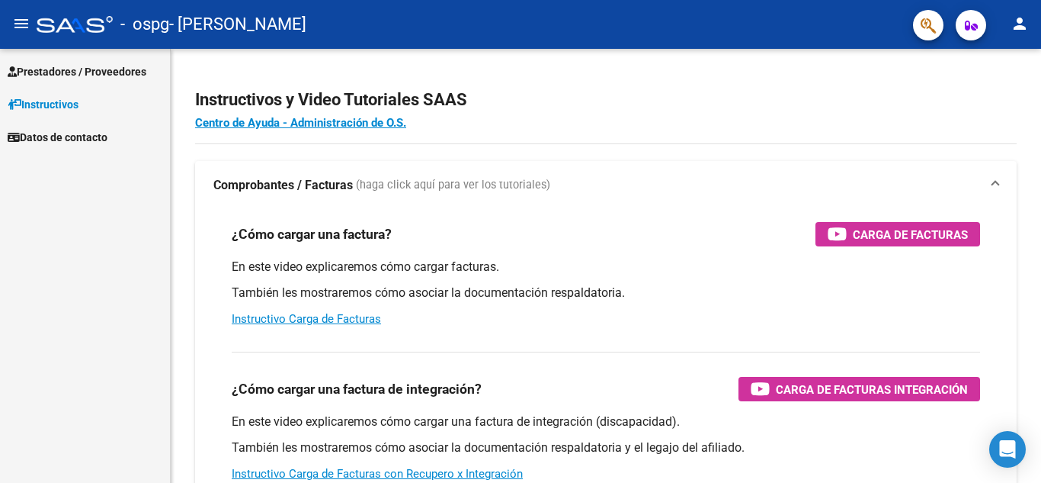
click at [70, 74] on span "Prestadores / Proveedores" at bounding box center [77, 71] width 139 height 17
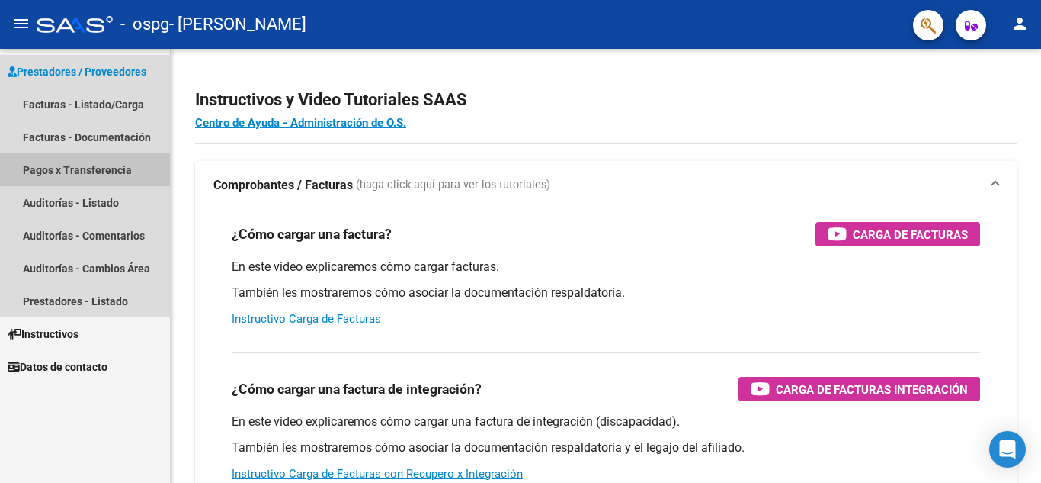
click at [68, 172] on link "Pagos x Transferencia" at bounding box center [85, 169] width 170 height 33
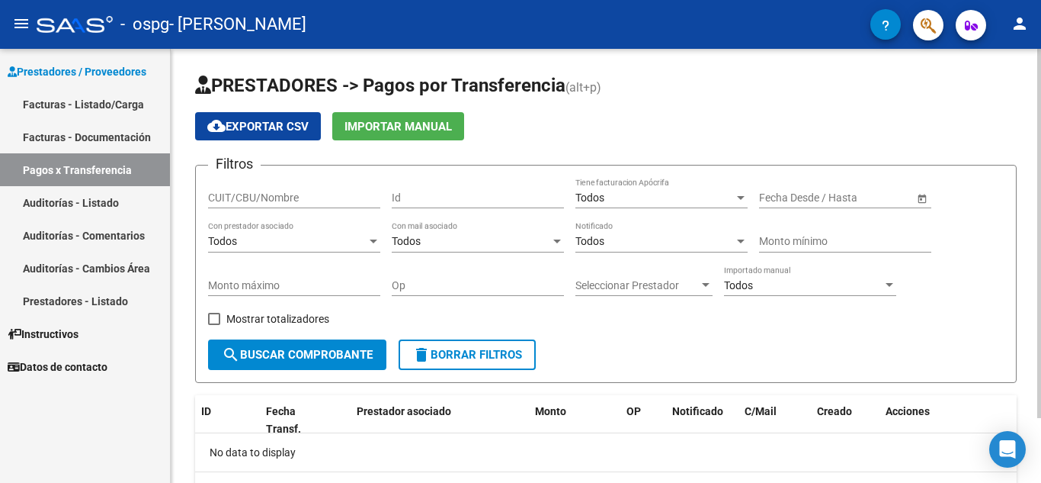
click at [264, 313] on span "Mostrar totalizadores" at bounding box center [277, 319] width 103 height 18
click at [214, 325] on input "Mostrar totalizadores" at bounding box center [213, 325] width 1 height 1
checkbox input "true"
click at [242, 343] on button "search Buscar Comprobante" at bounding box center [297, 354] width 178 height 30
click at [101, 104] on link "Facturas - Listado/Carga" at bounding box center [85, 104] width 170 height 33
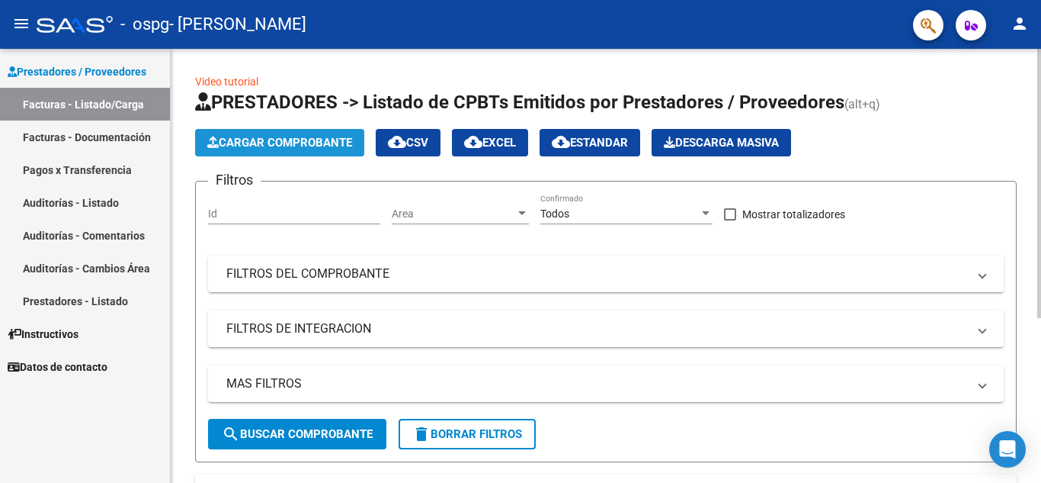
click at [274, 149] on button "Cargar Comprobante" at bounding box center [279, 142] width 169 height 27
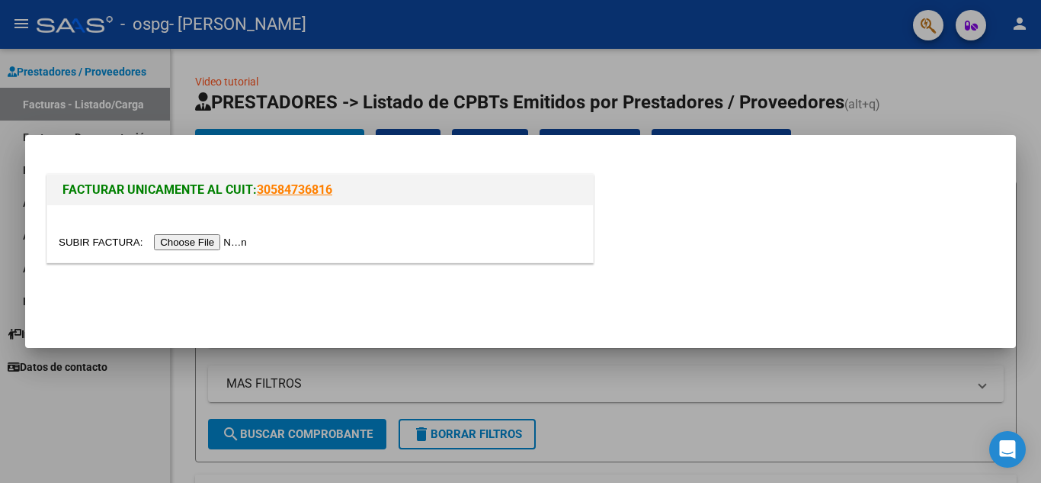
click at [206, 248] on input "file" at bounding box center [155, 242] width 193 height 16
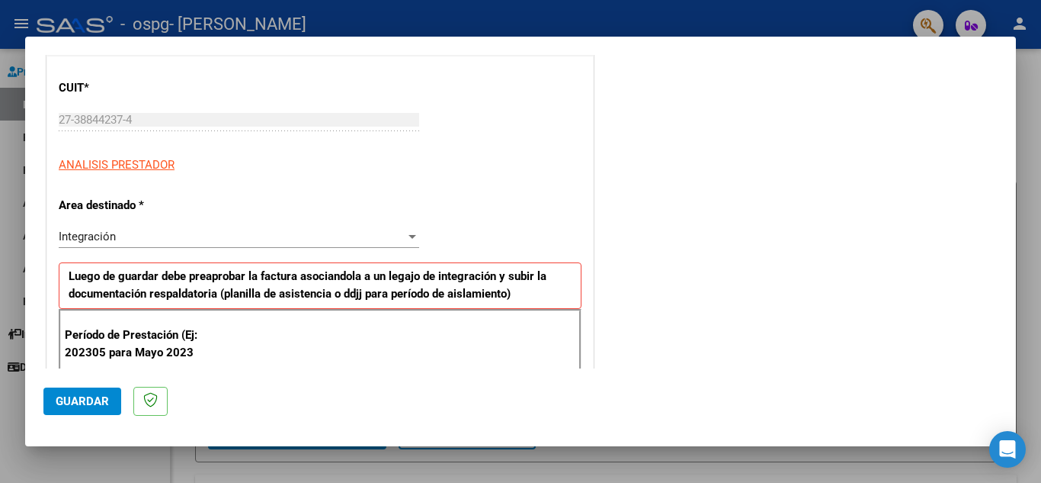
scroll to position [192, 0]
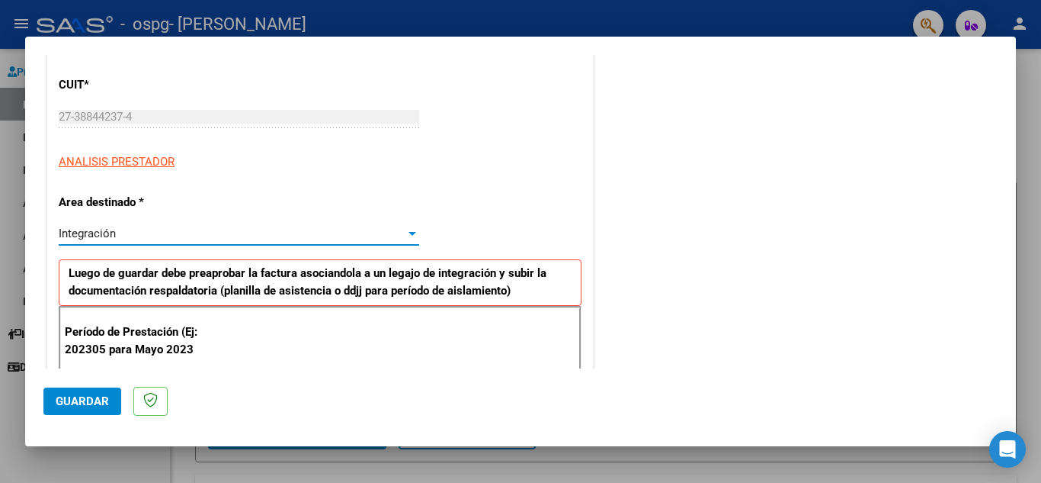
click at [358, 235] on div "Integración" at bounding box center [232, 233] width 347 height 14
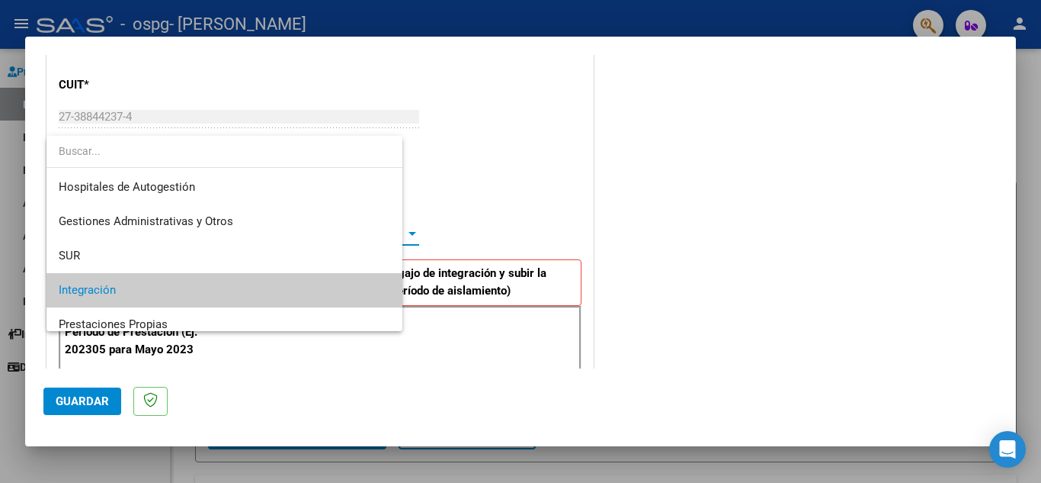
scroll to position [57, 0]
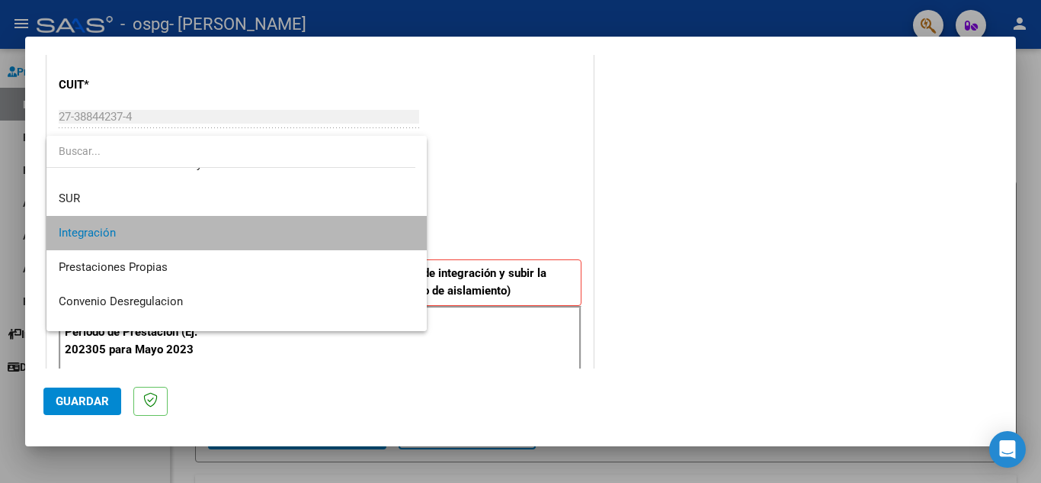
click at [358, 235] on span "Integración" at bounding box center [237, 233] width 356 height 34
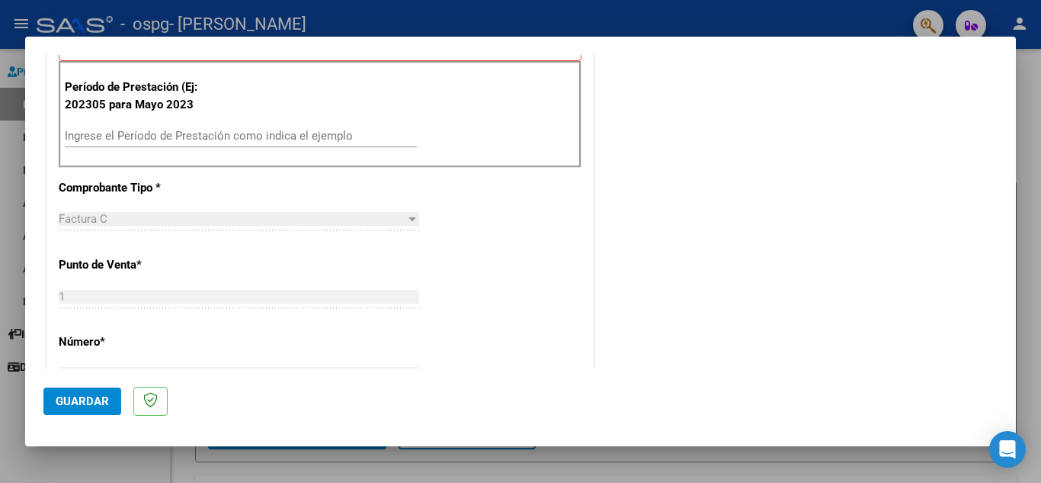
scroll to position [412, 0]
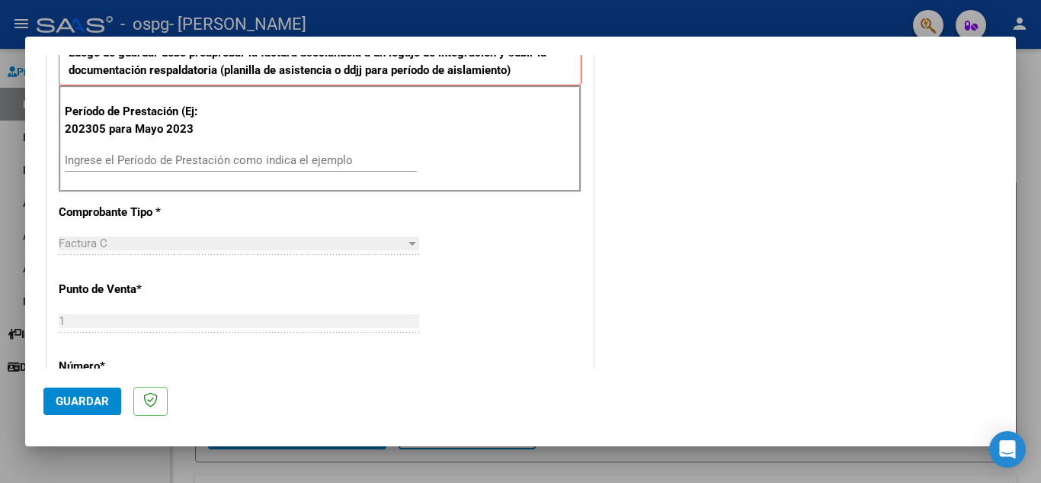
click at [361, 152] on div "Ingrese el Período de Prestación como indica el ejemplo" at bounding box center [241, 160] width 352 height 23
type input "202507"
click at [766, 217] on div "COMENTARIOS Comentarios del Prestador / Gerenciador:" at bounding box center [797, 307] width 401 height 1296
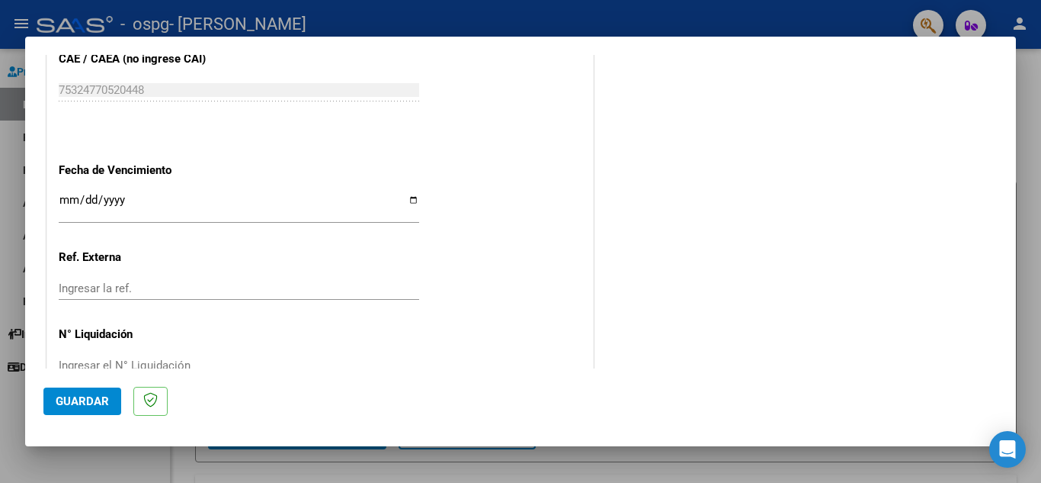
scroll to position [1000, 0]
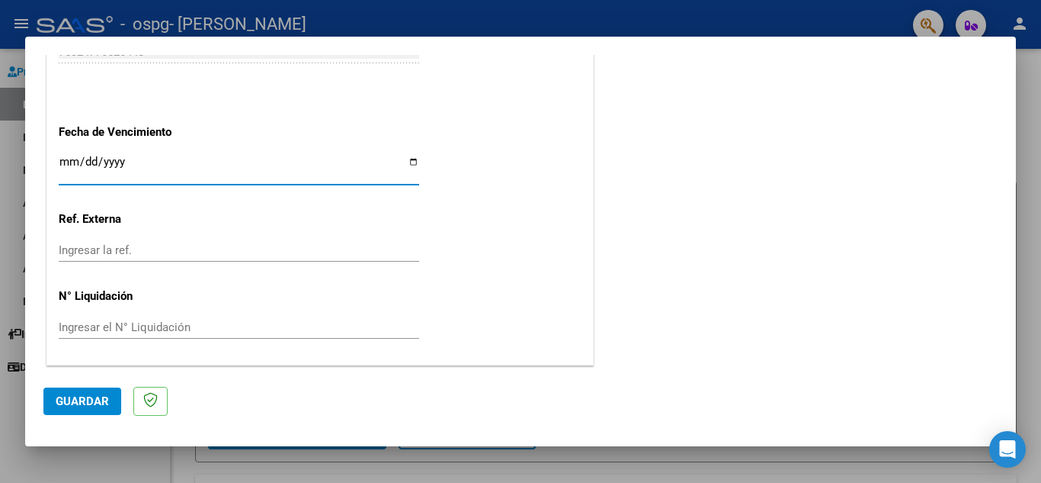
click at [410, 160] on input "Ingresar la fecha" at bounding box center [239, 168] width 361 height 24
type input "[DATE]"
drag, startPoint x: 862, startPoint y: 274, endPoint x: 579, endPoint y: 362, distance: 295.6
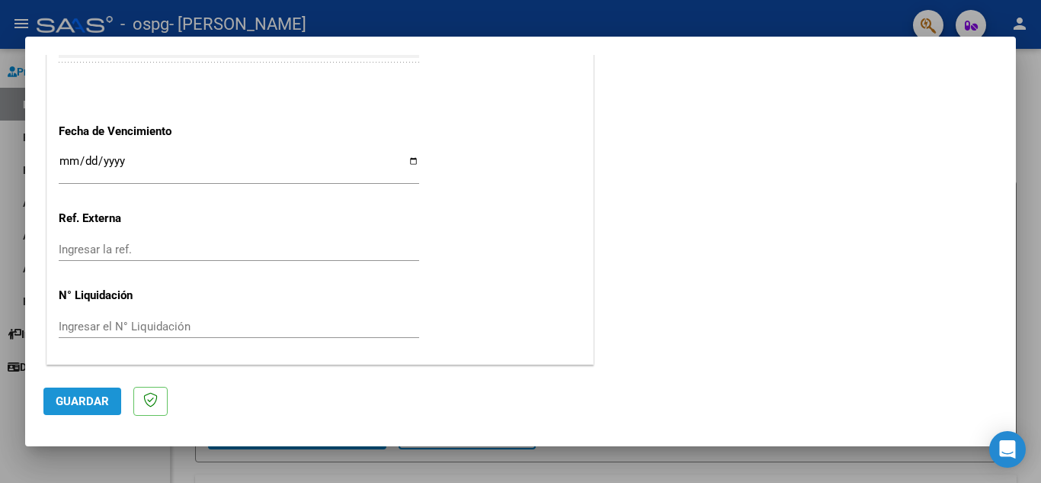
click at [84, 398] on span "Guardar" at bounding box center [82, 401] width 53 height 14
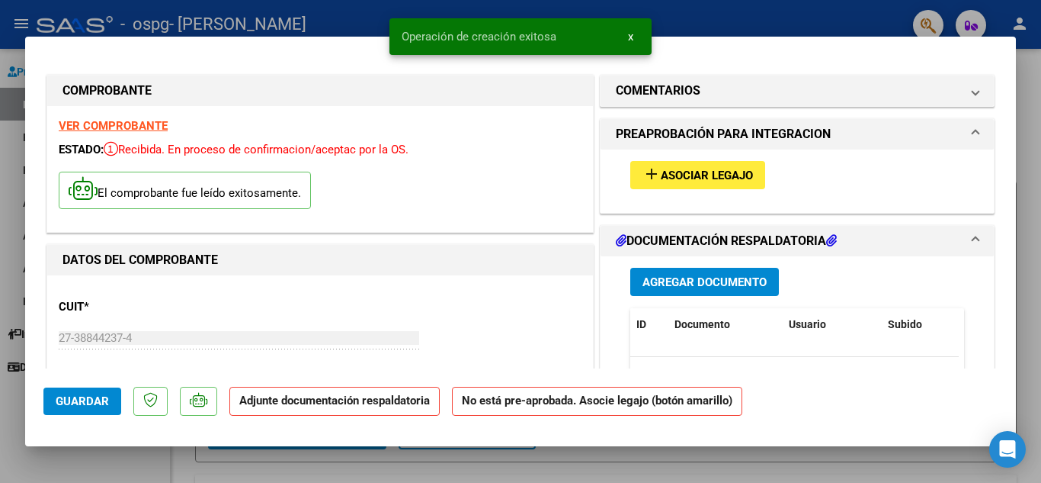
click at [494, 207] on div "El comprobante fue leído exitosamente." at bounding box center [320, 192] width 523 height 56
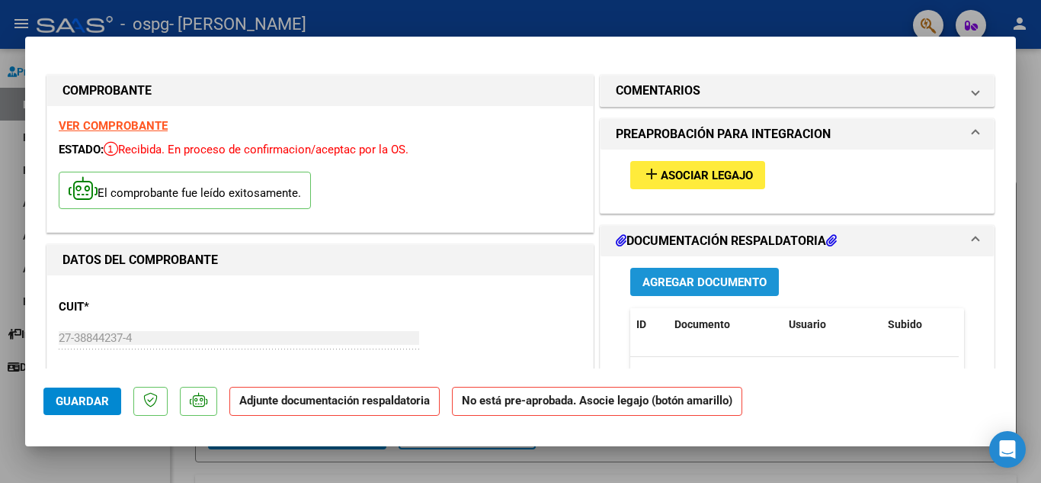
click at [676, 281] on span "Agregar Documento" at bounding box center [705, 282] width 124 height 14
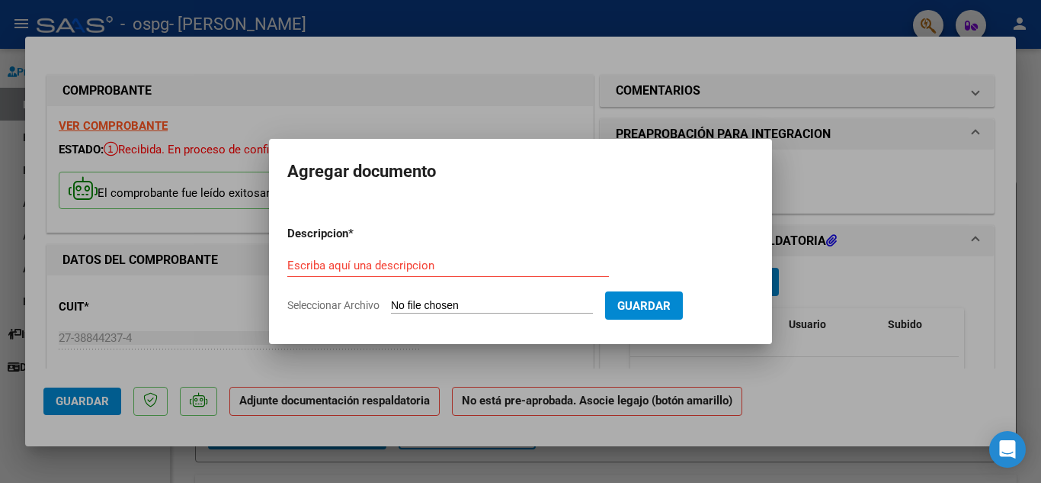
click at [464, 302] on input "Seleccionar Archivo" at bounding box center [492, 306] width 202 height 14
type input "C:\fakepath\ASISTENCIA-[PERSON_NAME]-[DATE].pdf"
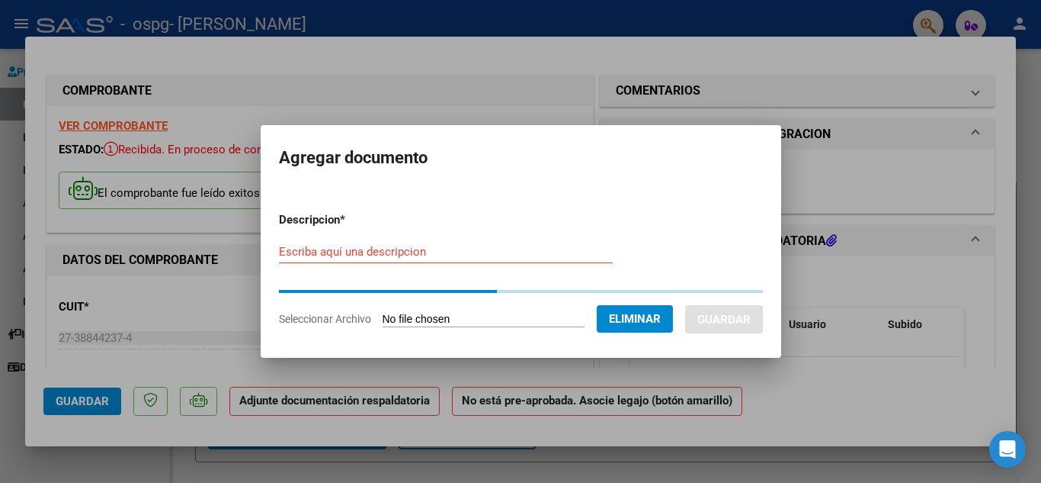
click at [335, 240] on div "Escriba aquí una descripcion" at bounding box center [446, 251] width 334 height 23
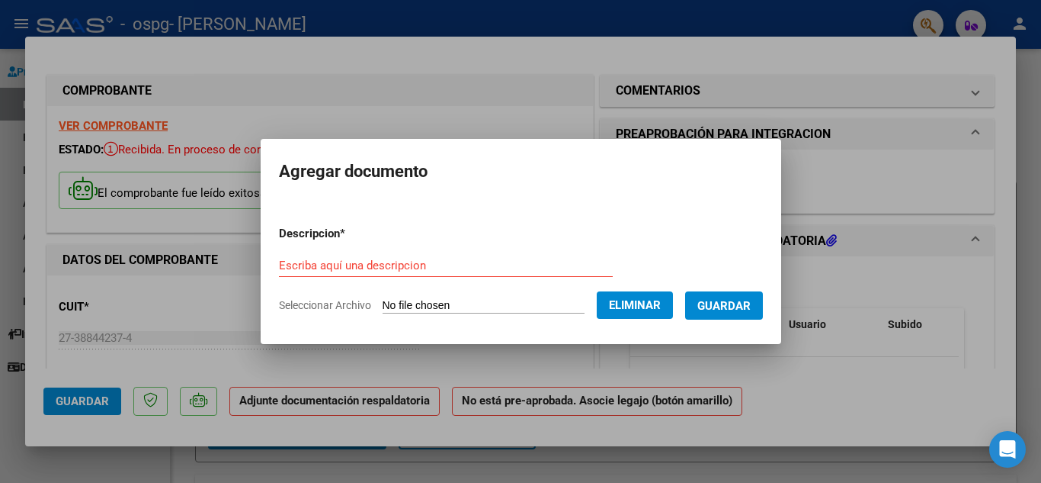
click at [335, 239] on p "Descripcion *" at bounding box center [352, 234] width 146 height 18
drag, startPoint x: 339, startPoint y: 251, endPoint x: 342, endPoint y: 268, distance: 17.7
click at [342, 268] on form "Descripcion * Escriba aquí una descripcion Seleccionar Archivo Eliminar Guardar" at bounding box center [521, 268] width 484 height 111
click at [342, 268] on input "Escriba aquí una descripcion" at bounding box center [446, 265] width 334 height 14
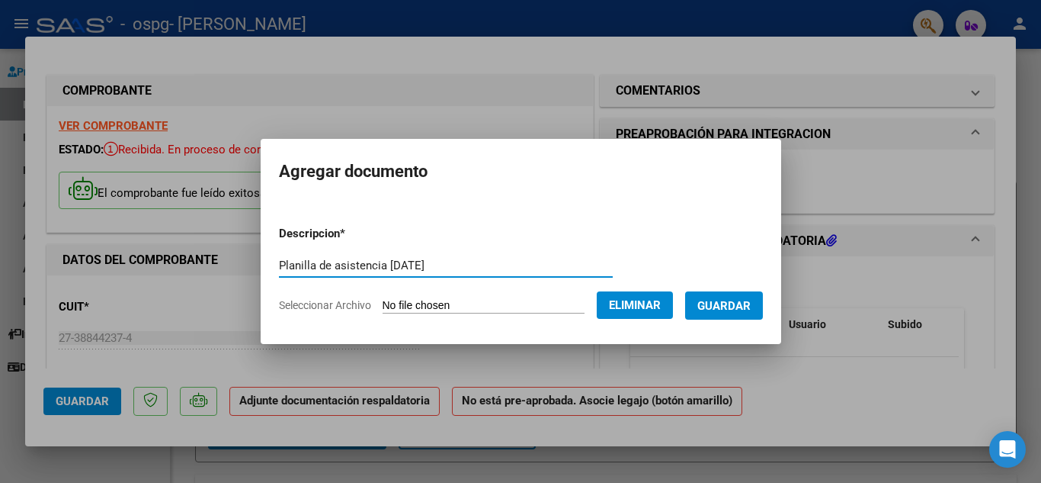
type input "Planilla de asistencia [DATE]"
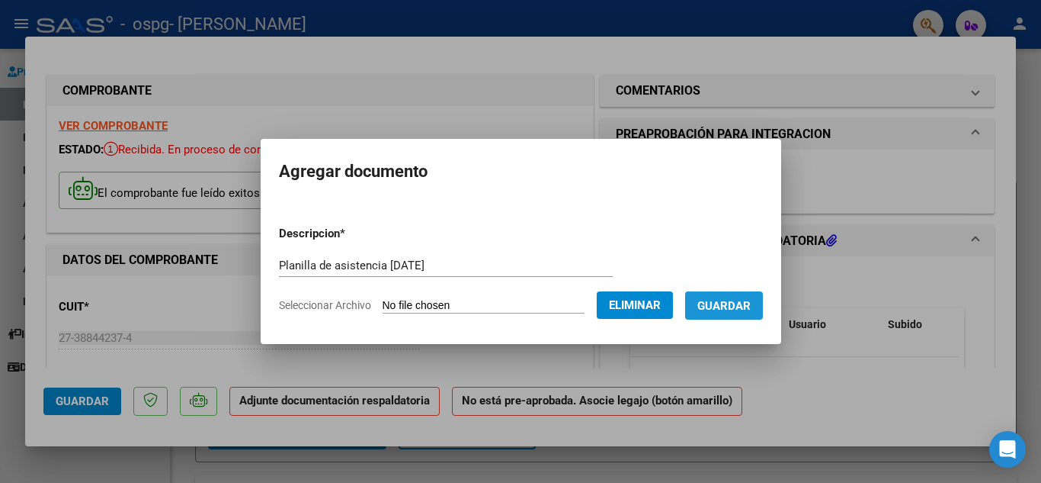
click at [751, 303] on span "Guardar" at bounding box center [724, 306] width 53 height 14
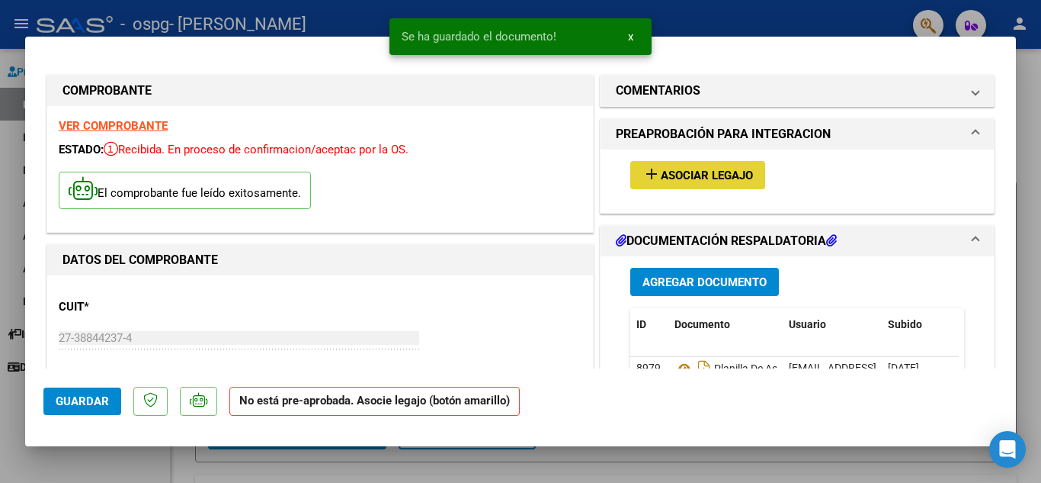
click at [717, 172] on span "Asociar Legajo" at bounding box center [707, 175] width 92 height 14
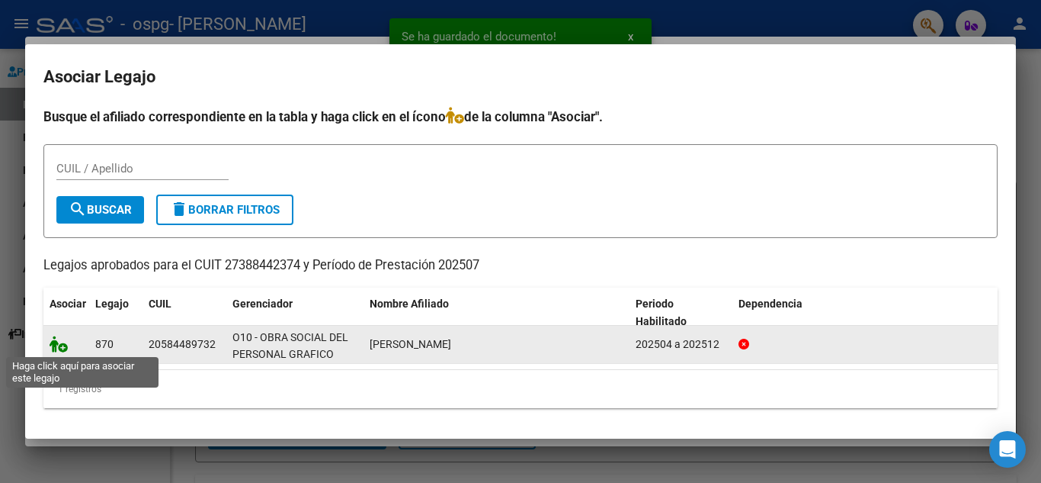
click at [66, 345] on icon at bounding box center [59, 343] width 18 height 17
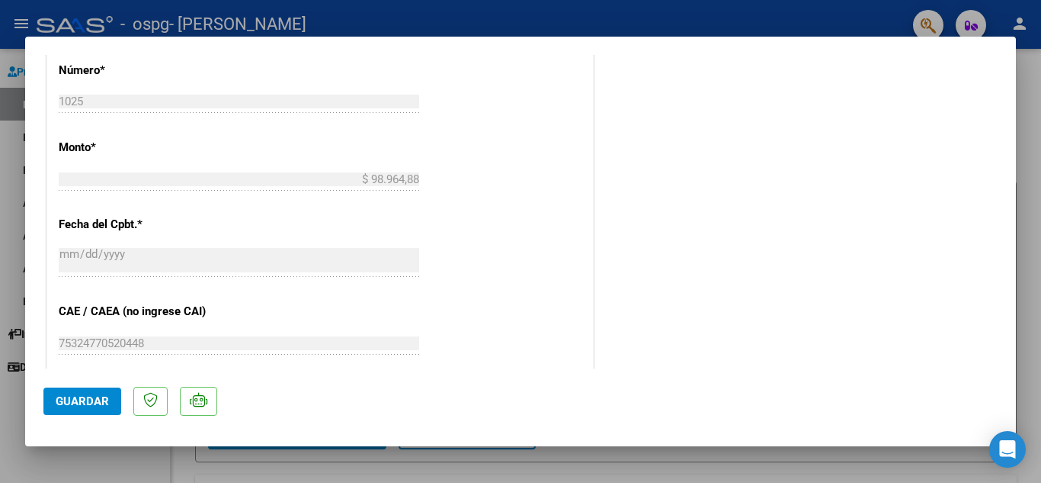
scroll to position [1051, 0]
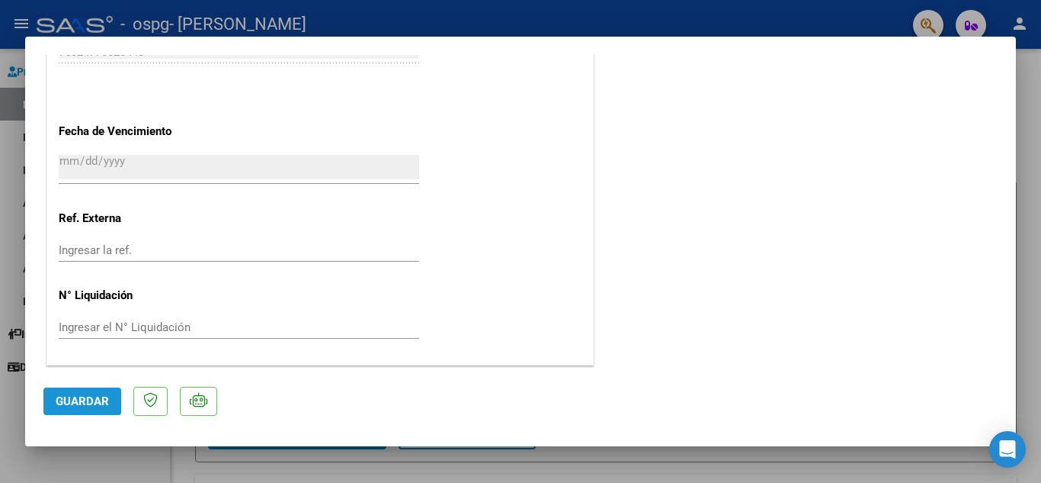
click at [73, 400] on span "Guardar" at bounding box center [82, 401] width 53 height 14
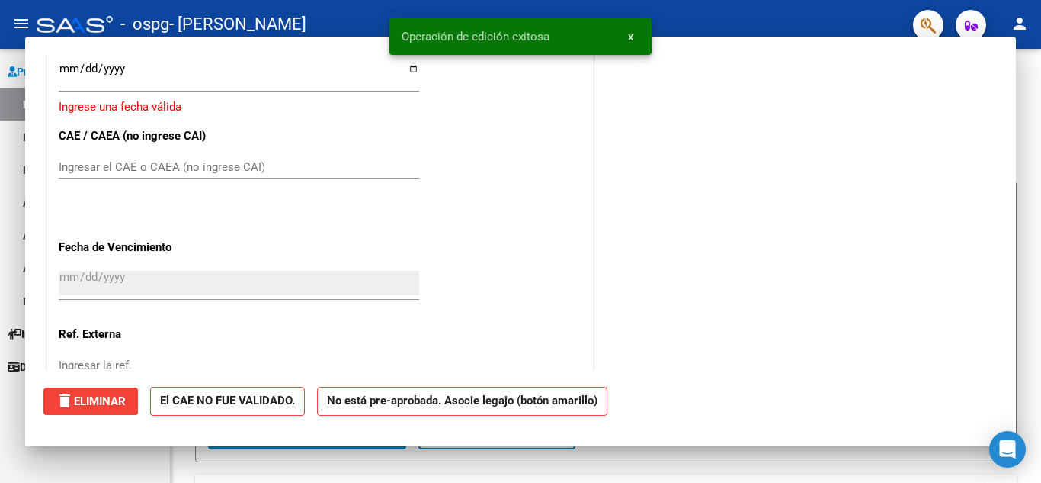
scroll to position [0, 0]
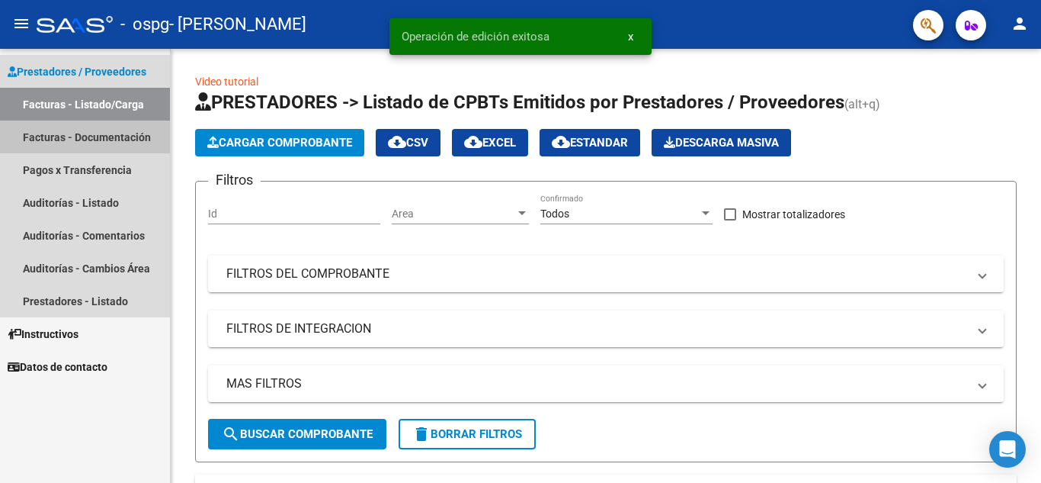
click at [91, 138] on link "Facturas - Documentación" at bounding box center [85, 136] width 170 height 33
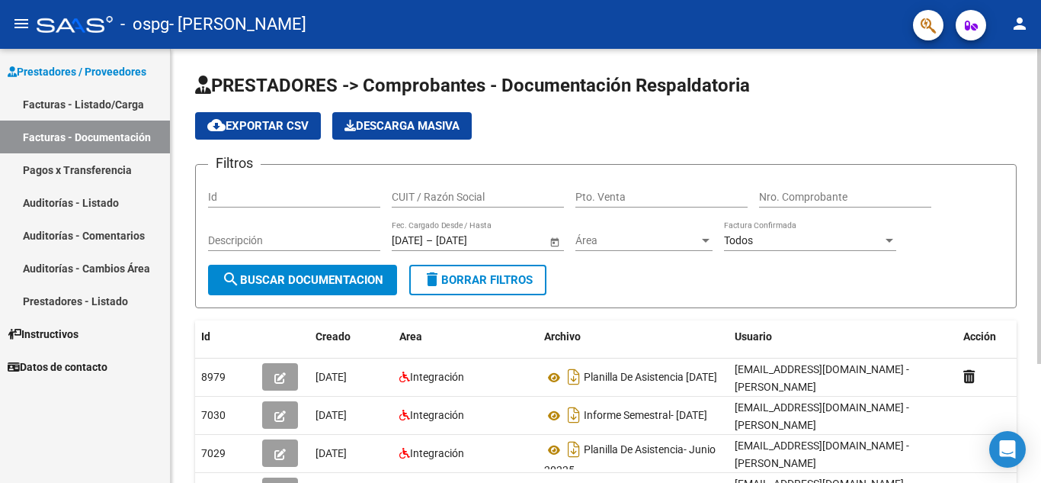
click at [1035, 117] on div "PRESTADORES -> Comprobantes - Documentación Respaldatoria cloud_download Export…" at bounding box center [606, 345] width 871 height 592
drag, startPoint x: 1035, startPoint y: 117, endPoint x: 1031, endPoint y: 146, distance: 28.6
click at [1031, 146] on div "PRESTADORES -> Comprobantes - Documentación Respaldatoria cloud_download Export…" at bounding box center [606, 345] width 871 height 592
click at [954, 170] on form "Filtros Id CUIT / Razón Social Pto. Venta Nro. Comprobante Descripción [DATE] […" at bounding box center [606, 236] width 822 height 144
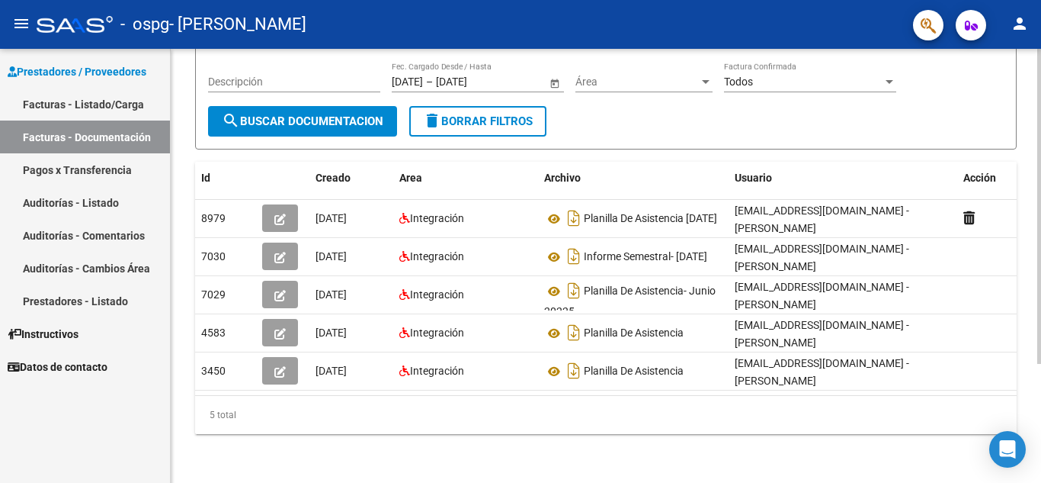
click at [1041, 267] on div at bounding box center [1040, 324] width 4 height 315
drag, startPoint x: 654, startPoint y: 396, endPoint x: 718, endPoint y: 409, distance: 65.3
click at [718, 409] on div "5 total" at bounding box center [606, 415] width 822 height 38
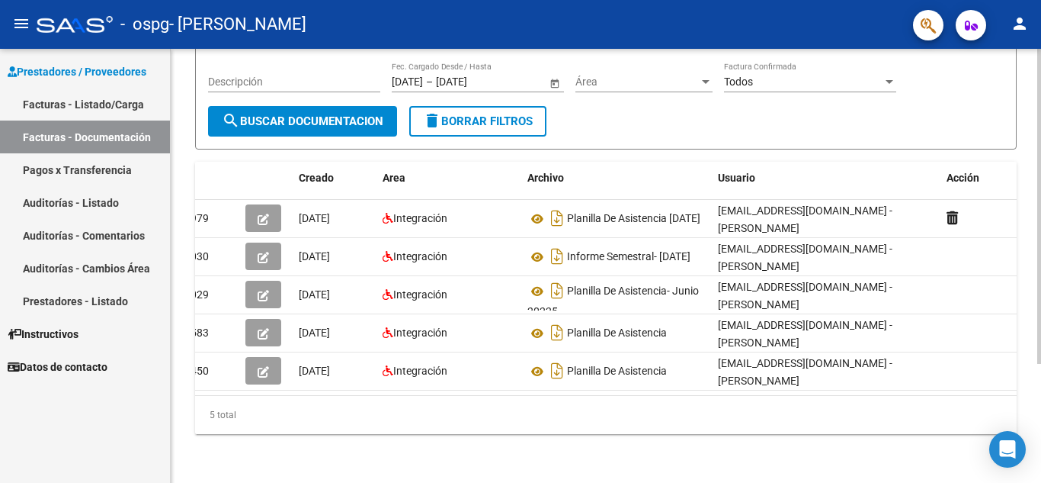
scroll to position [0, 0]
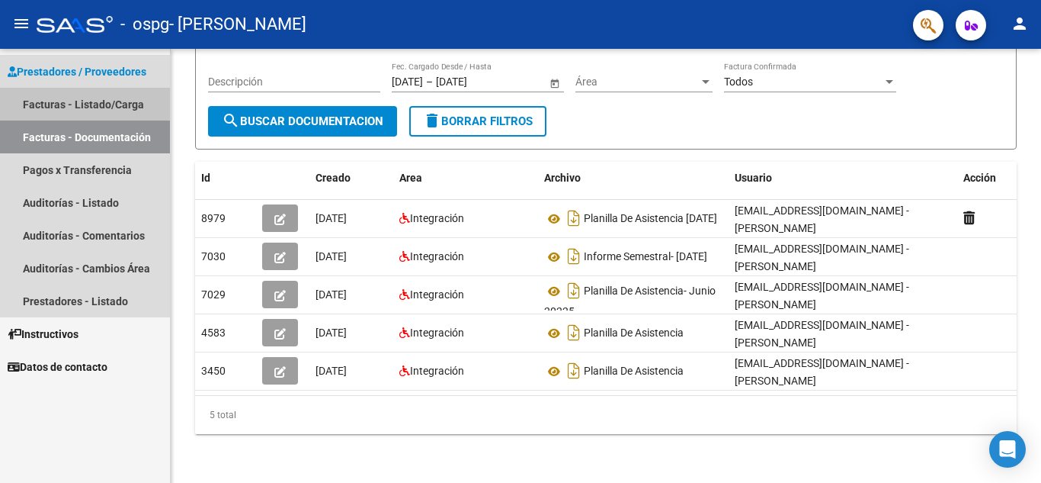
click at [82, 91] on link "Facturas - Listado/Carga" at bounding box center [85, 104] width 170 height 33
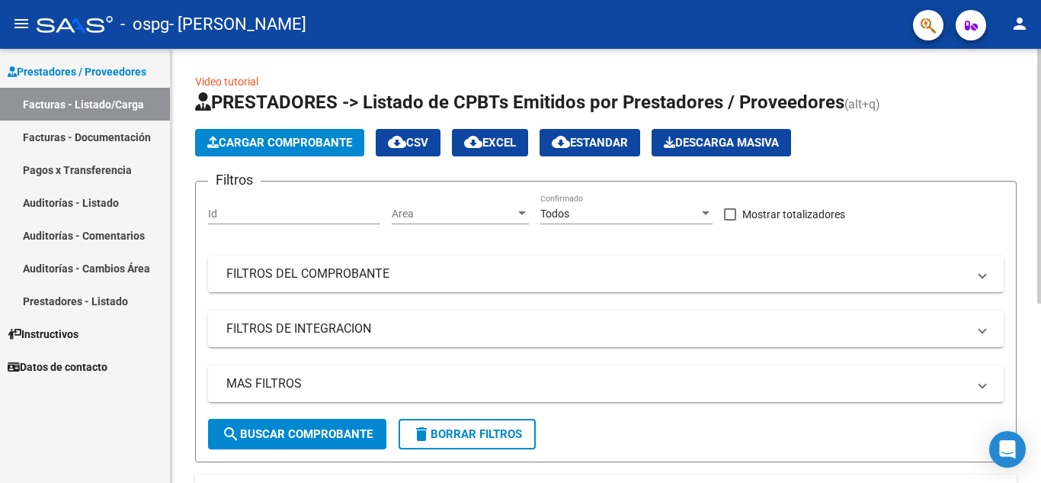
click at [1041, 121] on div at bounding box center [1040, 176] width 4 height 255
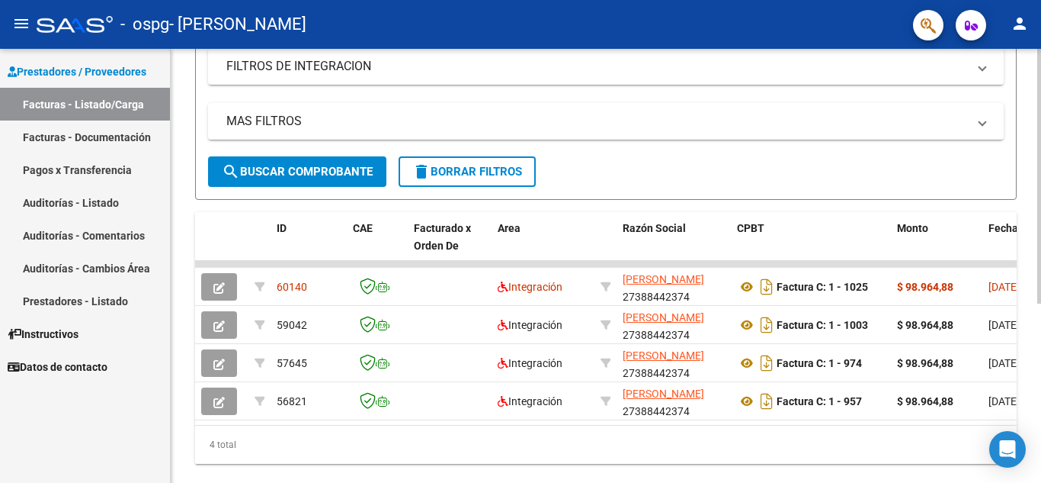
scroll to position [304, 0]
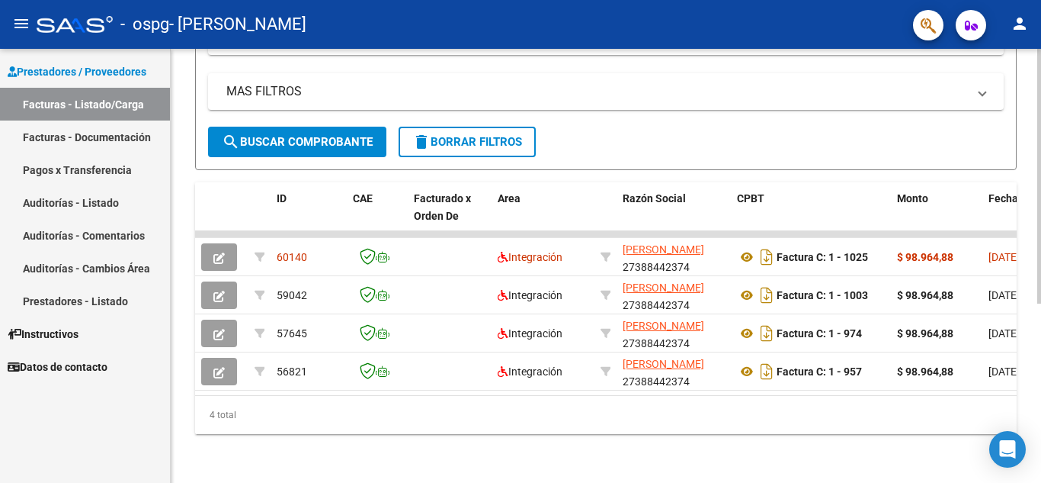
click at [1039, 310] on div at bounding box center [1040, 355] width 4 height 255
